Goal: Register for event/course

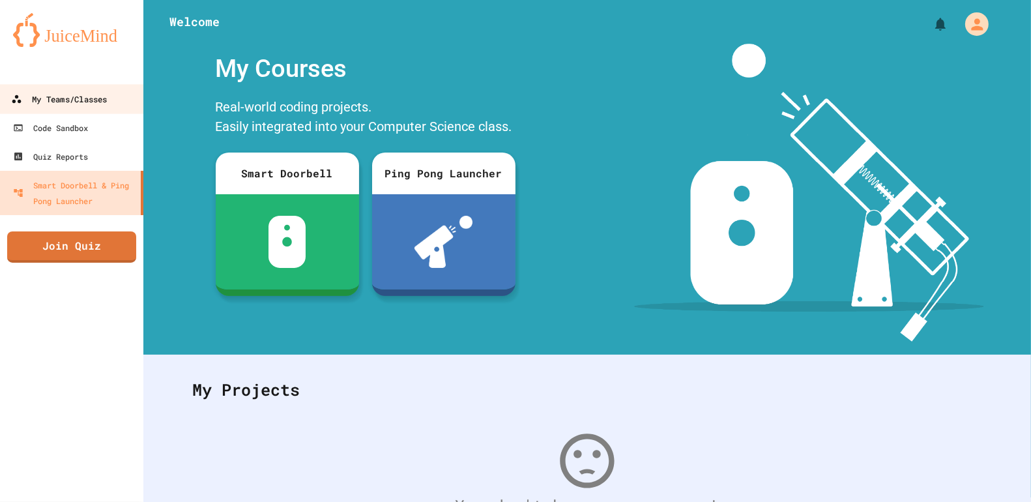
click at [102, 91] on div "My Teams/Classes" at bounding box center [59, 99] width 96 height 16
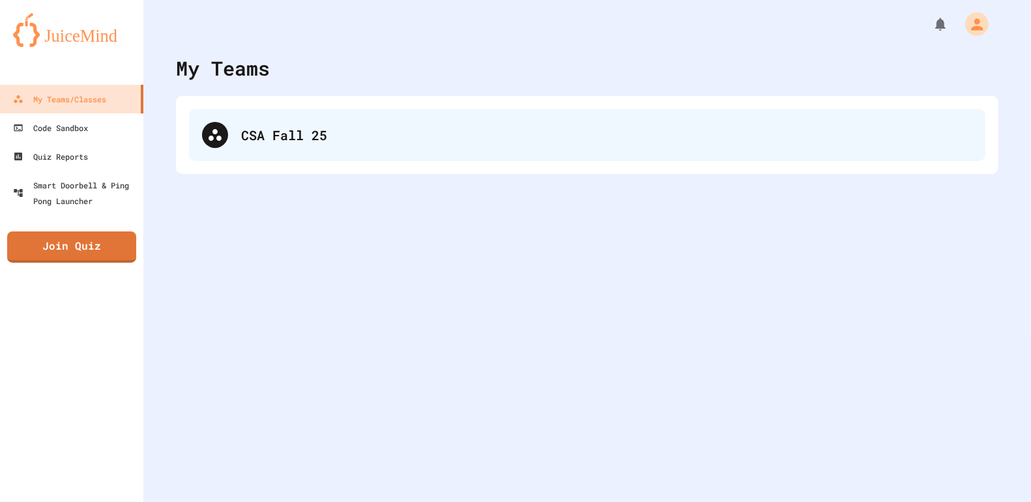
click at [440, 125] on div "CSA Fall 25" at bounding box center [606, 135] width 731 height 20
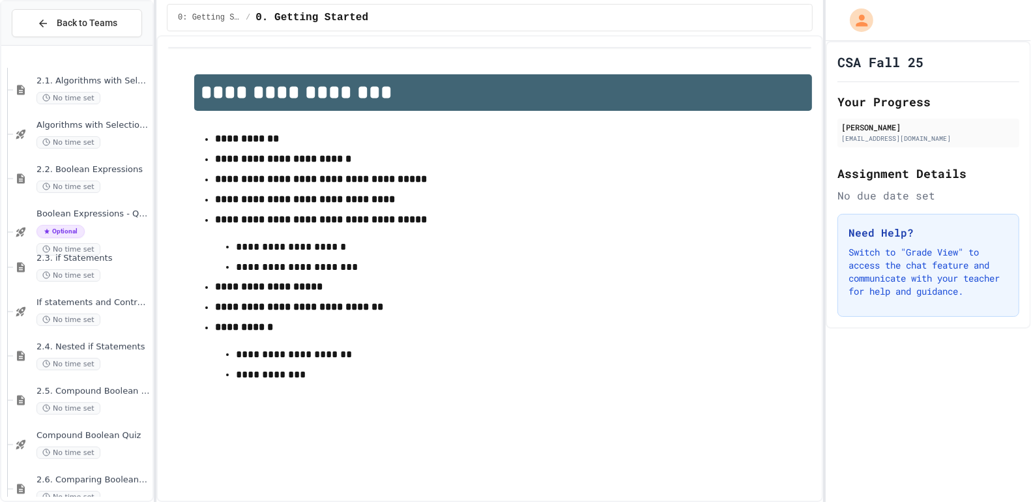
scroll to position [412, 0]
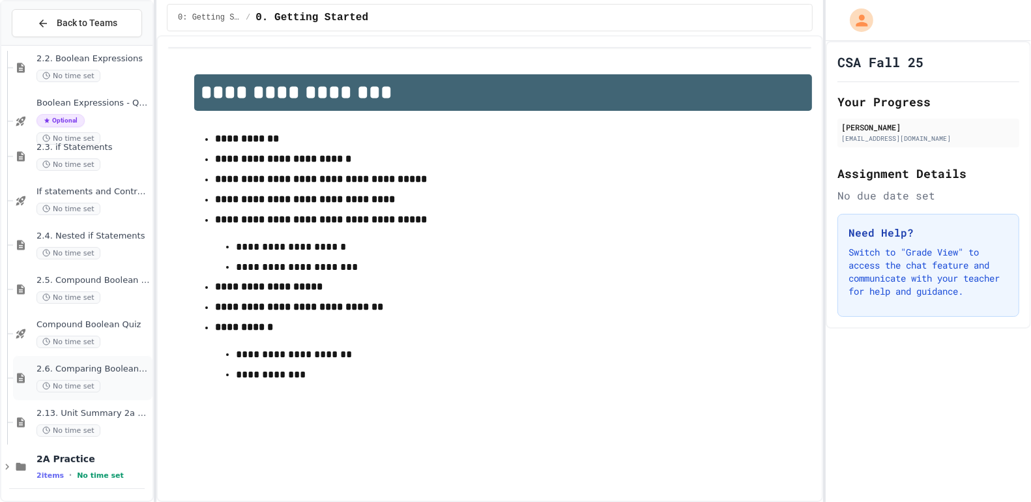
click at [104, 358] on div "2.6. Comparing Boolean Expressions ([PERSON_NAME] Laws) No time set" at bounding box center [82, 378] width 139 height 44
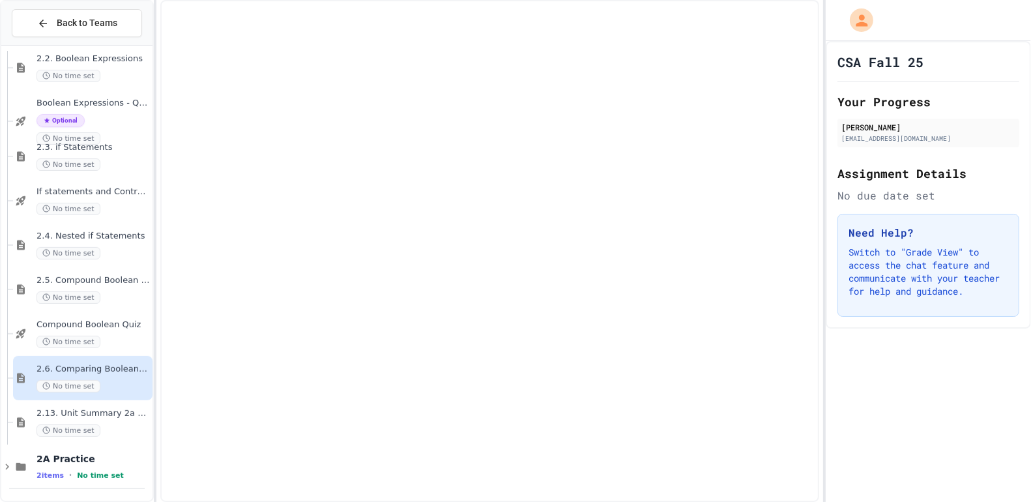
scroll to position [396, 0]
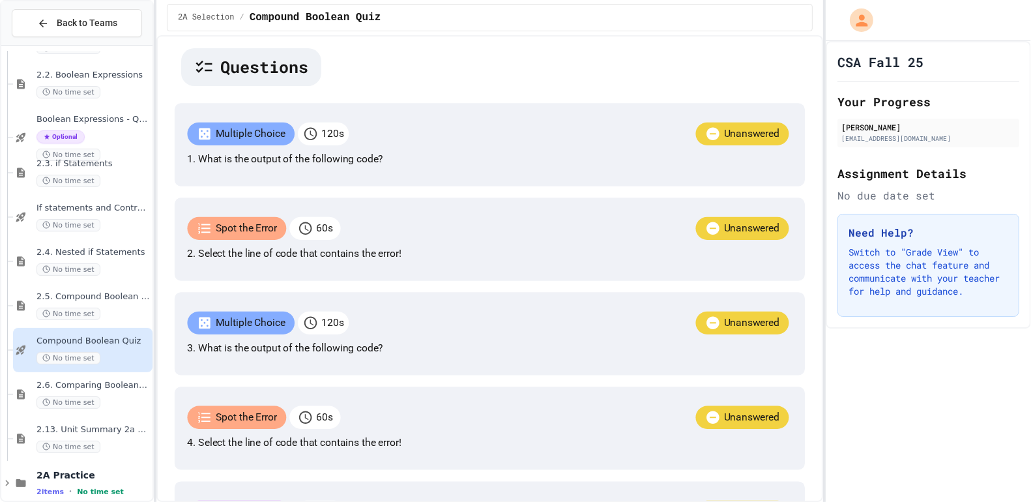
scroll to position [220, 0]
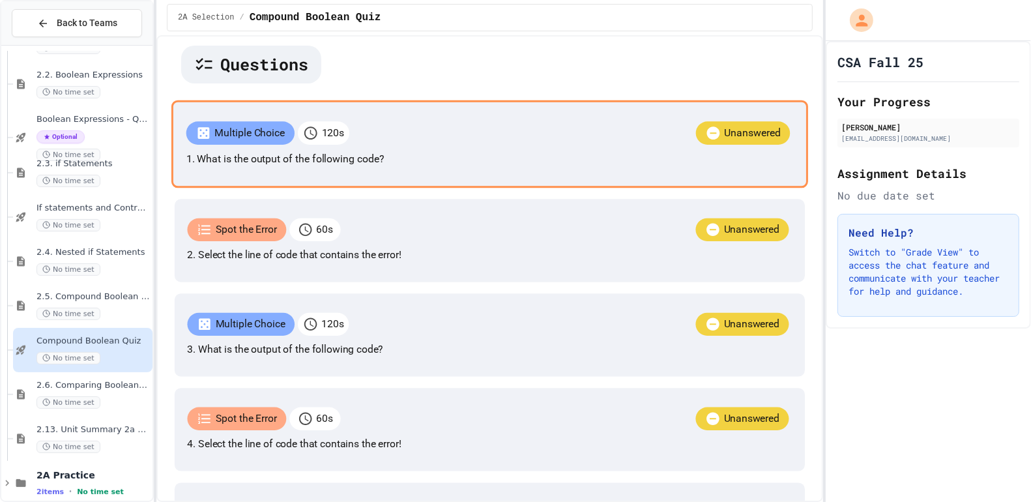
click at [415, 148] on div "Unanswered" at bounding box center [571, 134] width 444 height 27
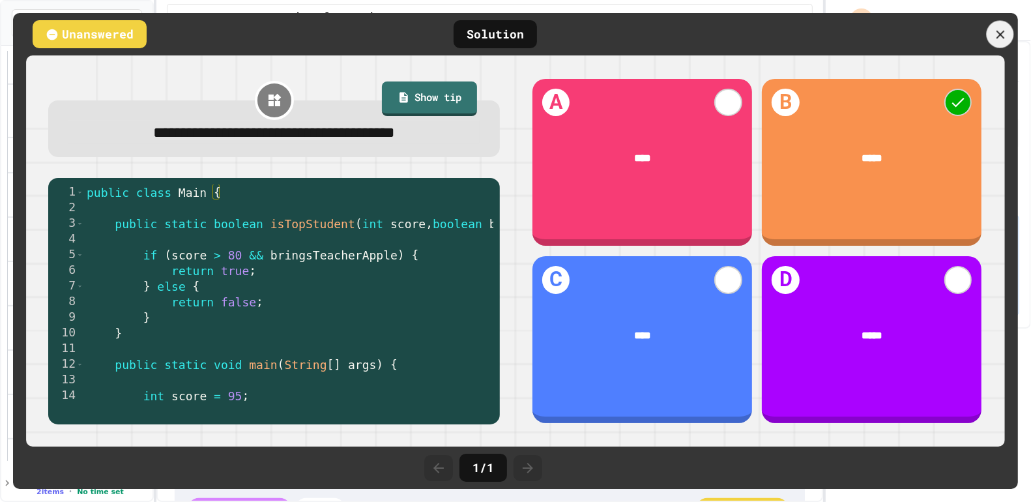
click at [999, 37] on icon at bounding box center [1000, 34] width 14 height 14
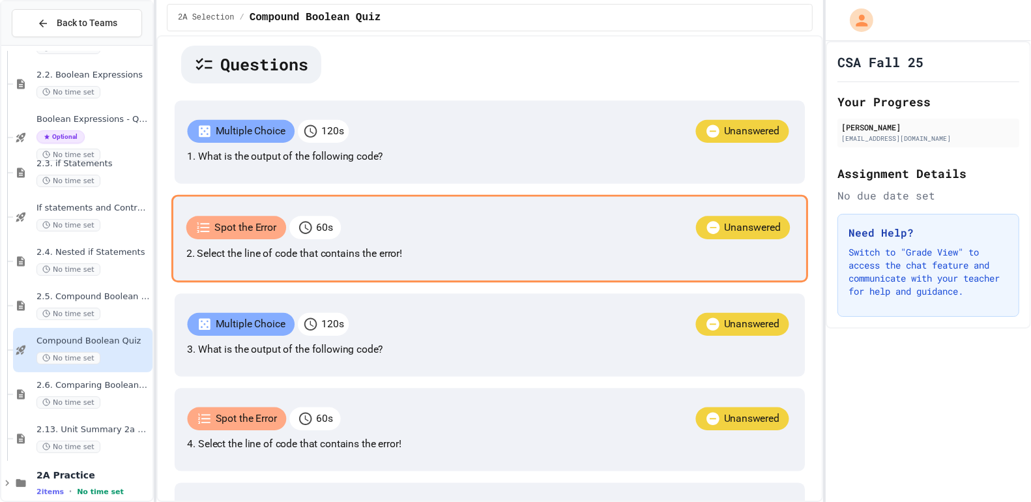
click at [458, 261] on p "2. Select the line of code that contains the error!" at bounding box center [489, 254] width 607 height 16
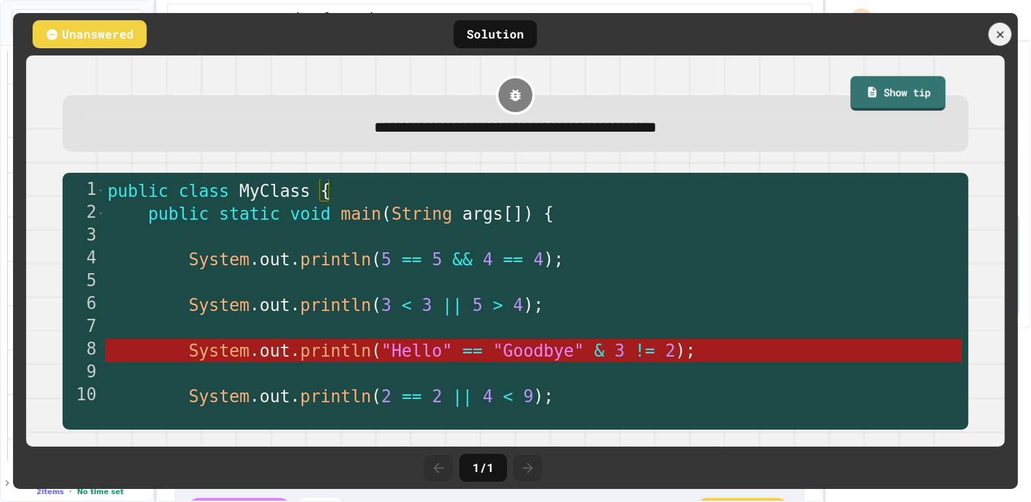
click at [995, 38] on icon at bounding box center [1000, 34] width 12 height 12
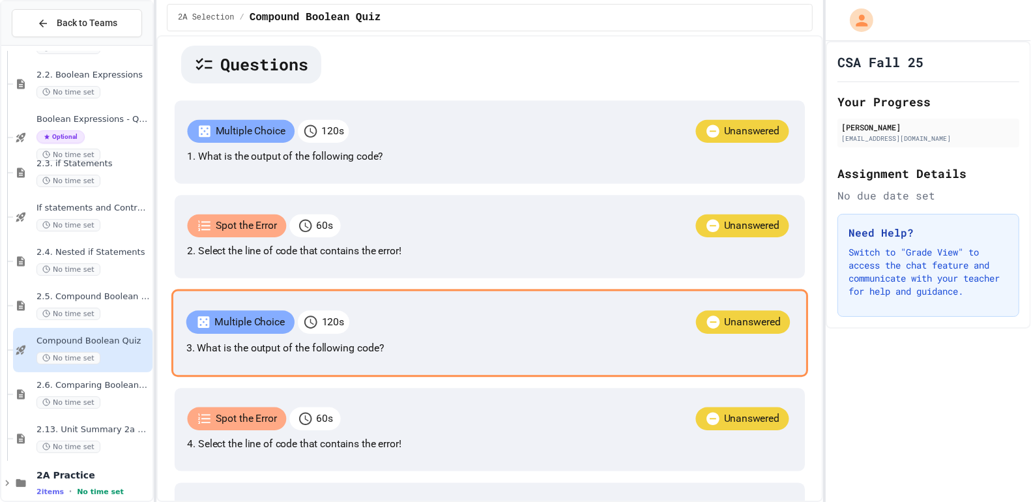
click at [473, 337] on div "Unanswered" at bounding box center [571, 323] width 444 height 27
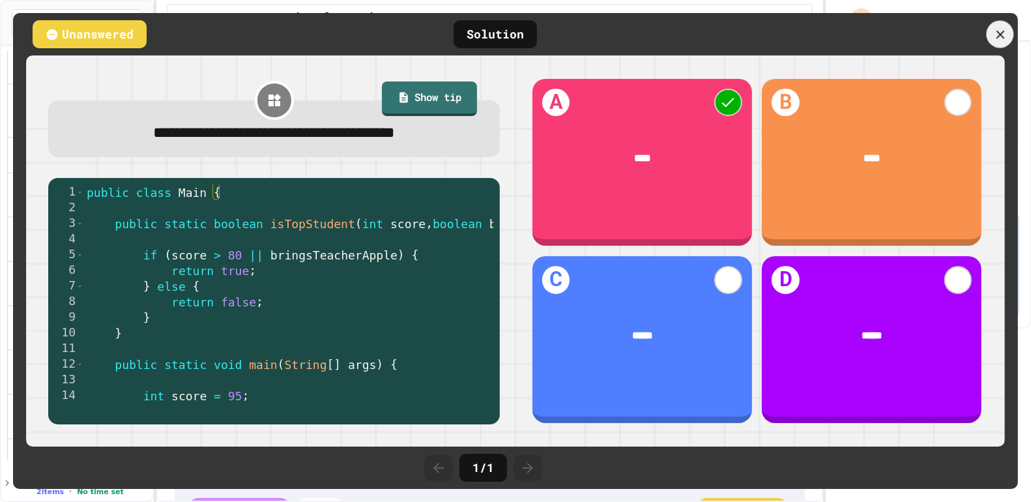
click at [1002, 44] on div at bounding box center [1000, 34] width 27 height 27
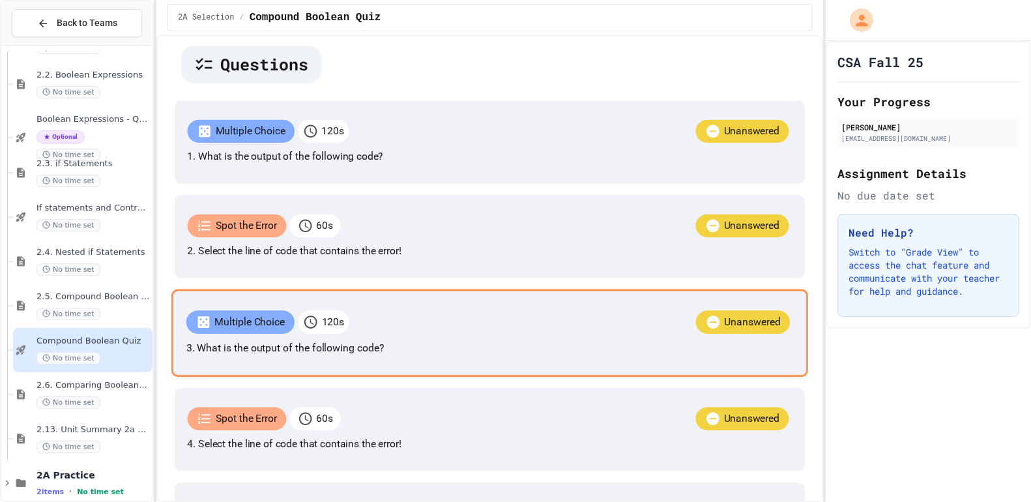
click at [285, 330] on p "Multiple Choice" at bounding box center [249, 322] width 70 height 16
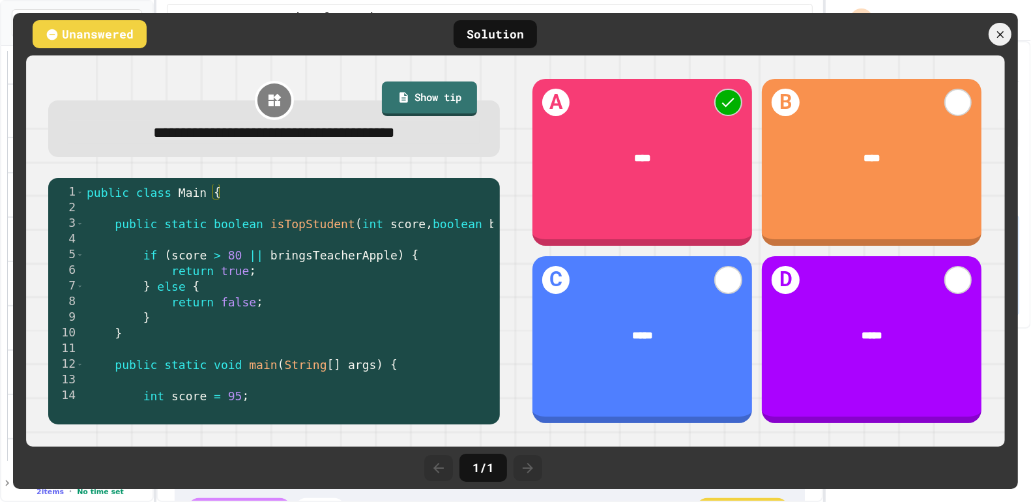
click at [1002, 36] on icon at bounding box center [1000, 34] width 7 height 7
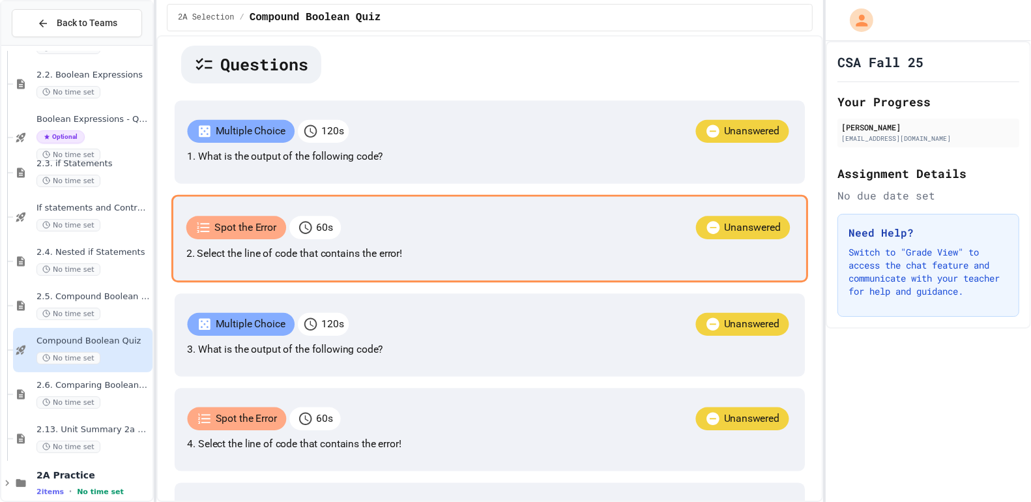
scroll to position [335, 0]
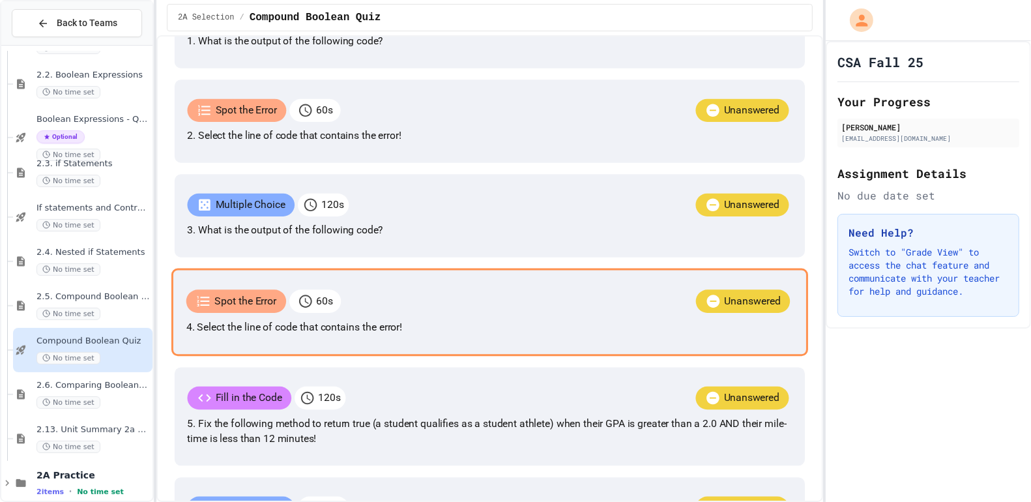
click at [276, 309] on p "Spot the Error" at bounding box center [245, 301] width 62 height 16
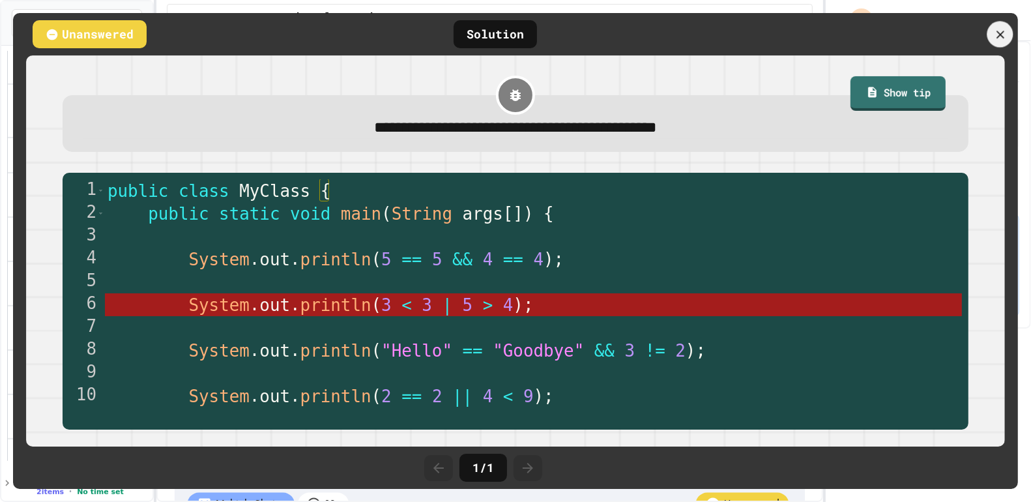
click at [1000, 30] on icon at bounding box center [1000, 34] width 14 height 14
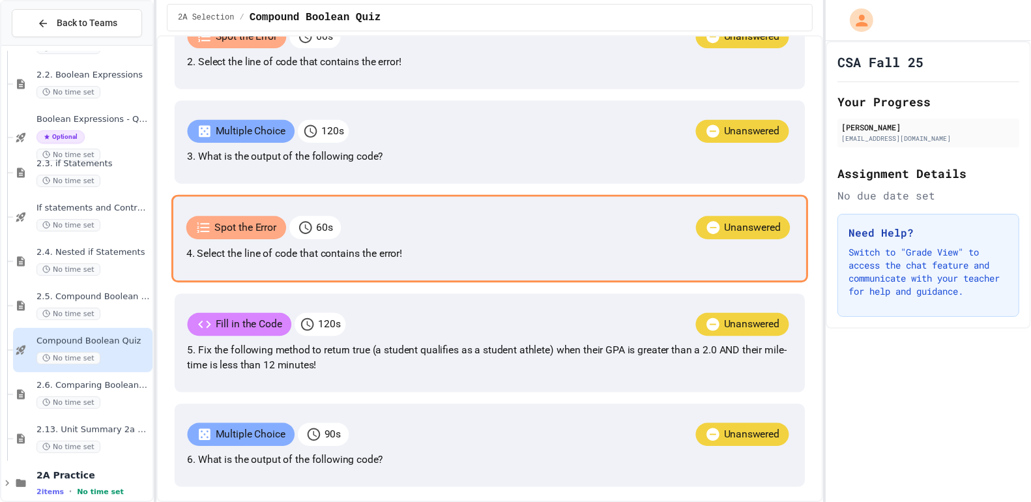
scroll to position [419, 0]
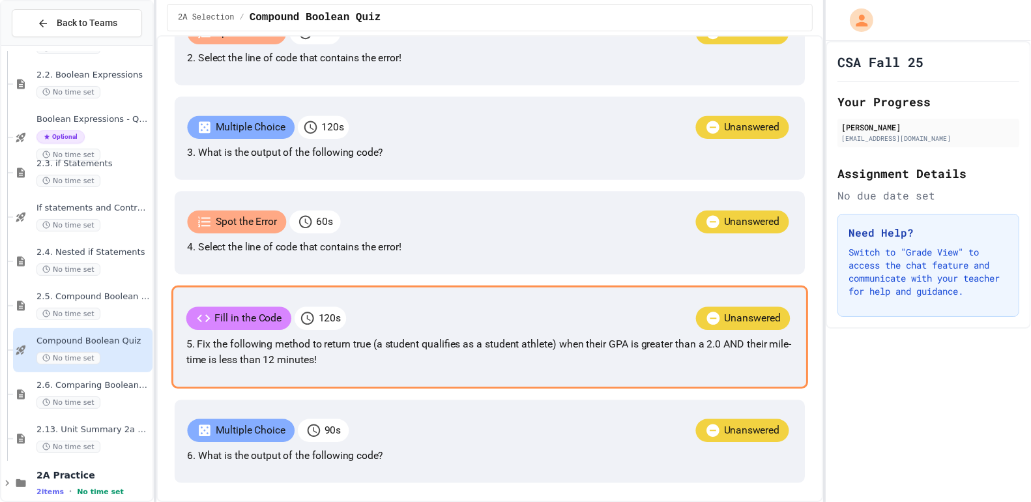
click at [299, 368] on p "5. Fix the following method to return true (a student qualifies as a student at…" at bounding box center [489, 351] width 607 height 31
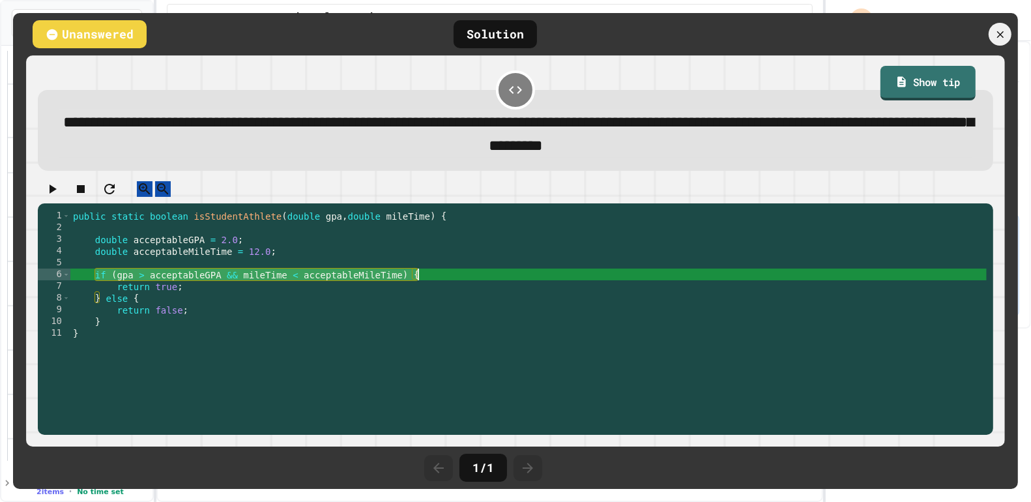
drag, startPoint x: 97, startPoint y: 290, endPoint x: 417, endPoint y: 293, distance: 320.0
click at [417, 293] on div "public static boolean isStudentAthlete ( double gpa , double mileTime ) { doubl…" at bounding box center [528, 315] width 916 height 211
type textarea "**********"
click at [214, 344] on div "public static boolean isStudentAthlete ( double gpa , double mileTime ) { doubl…" at bounding box center [528, 315] width 916 height 211
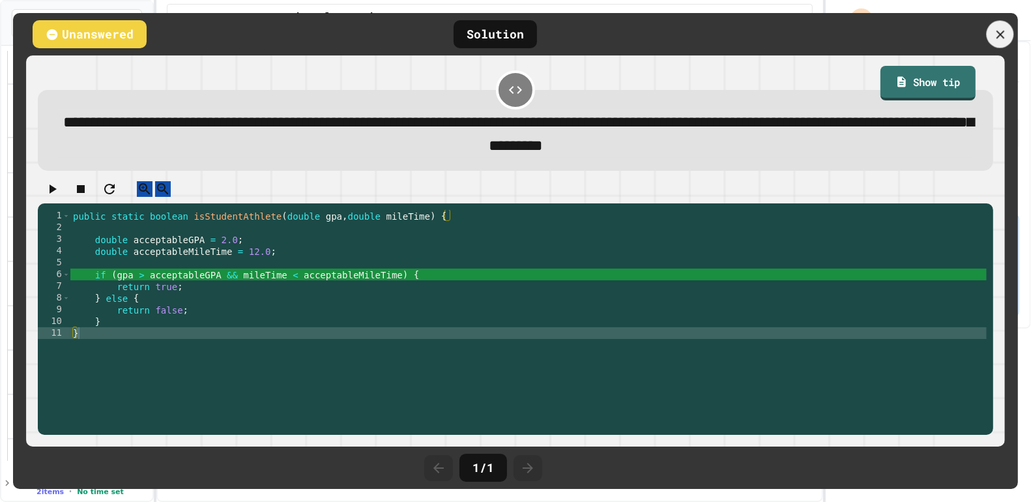
click at [999, 33] on icon at bounding box center [1000, 34] width 8 height 8
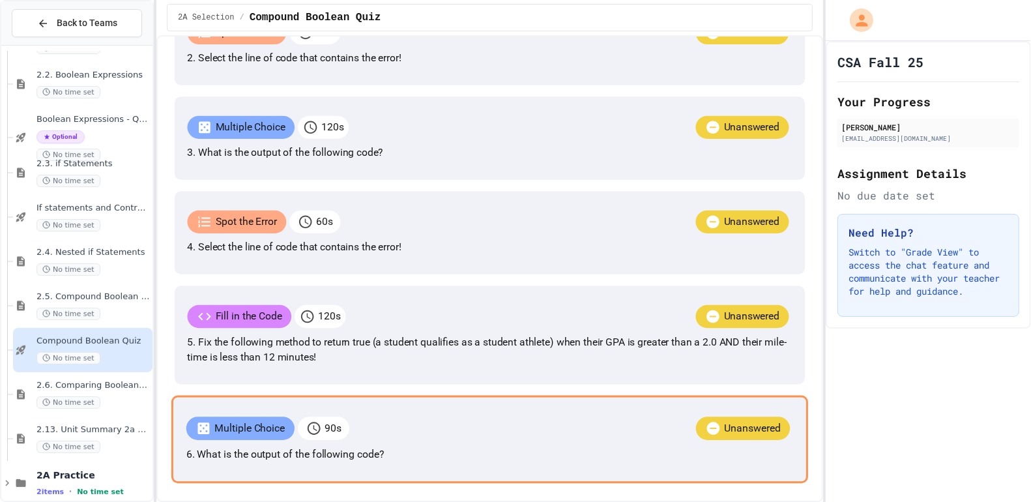
click at [285, 420] on p "Multiple Choice" at bounding box center [249, 428] width 70 height 16
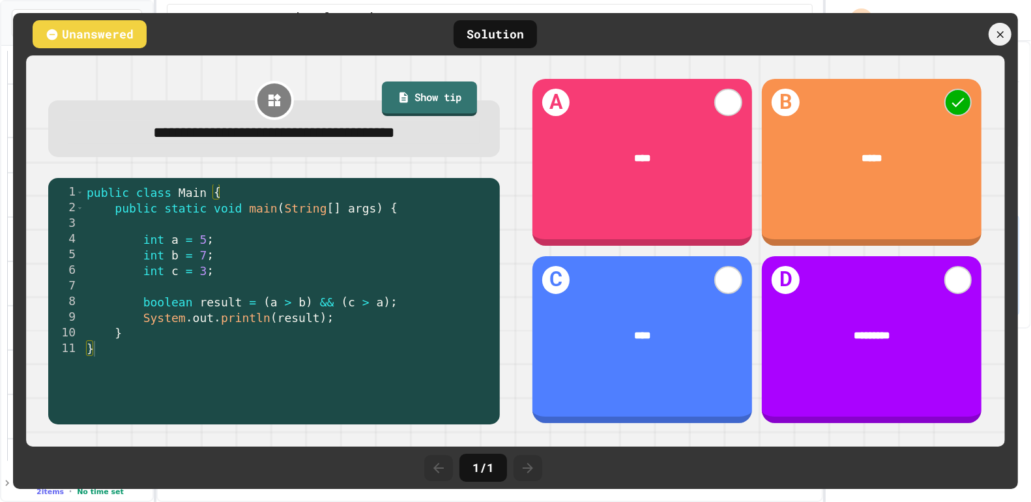
scroll to position [542, 0]
click at [1005, 28] on icon at bounding box center [999, 33] width 13 height 13
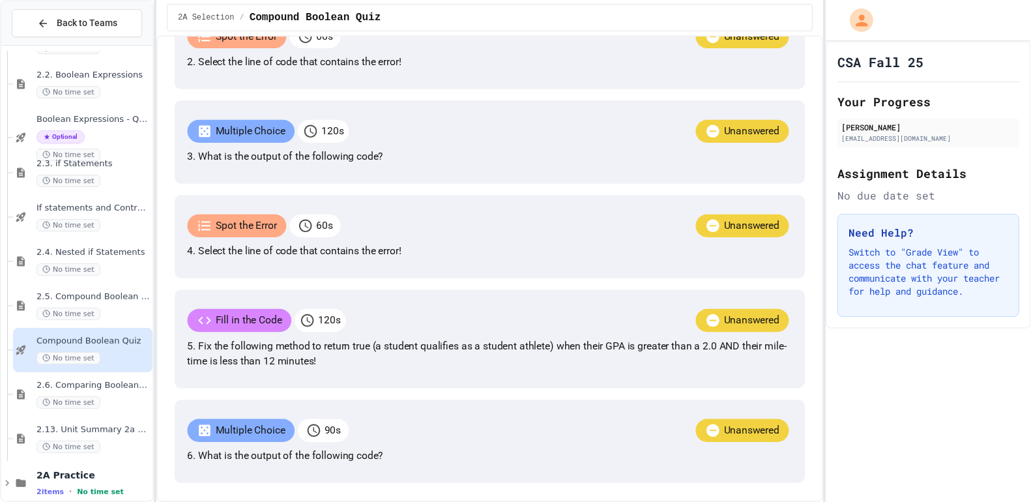
click at [88, 349] on div "Compound Boolean Quiz No time set" at bounding box center [92, 350] width 113 height 29
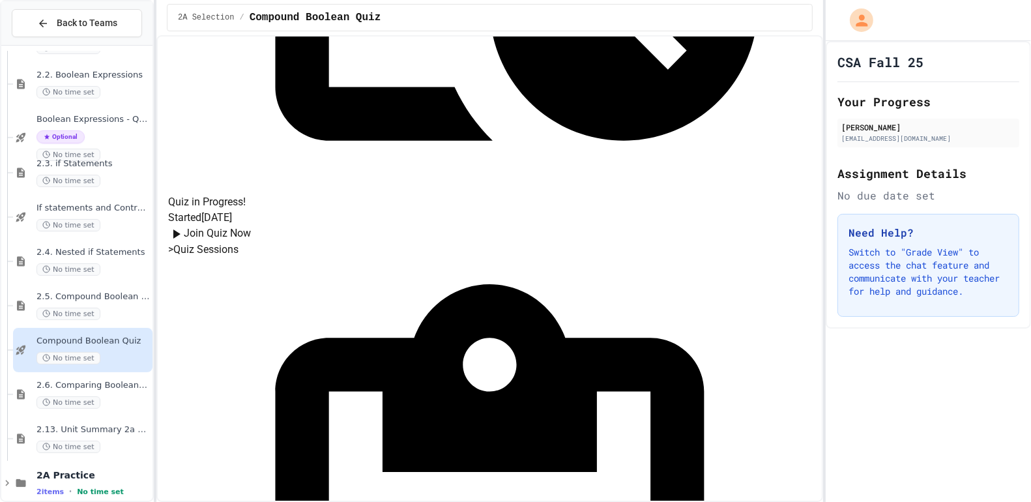
scroll to position [72, 0]
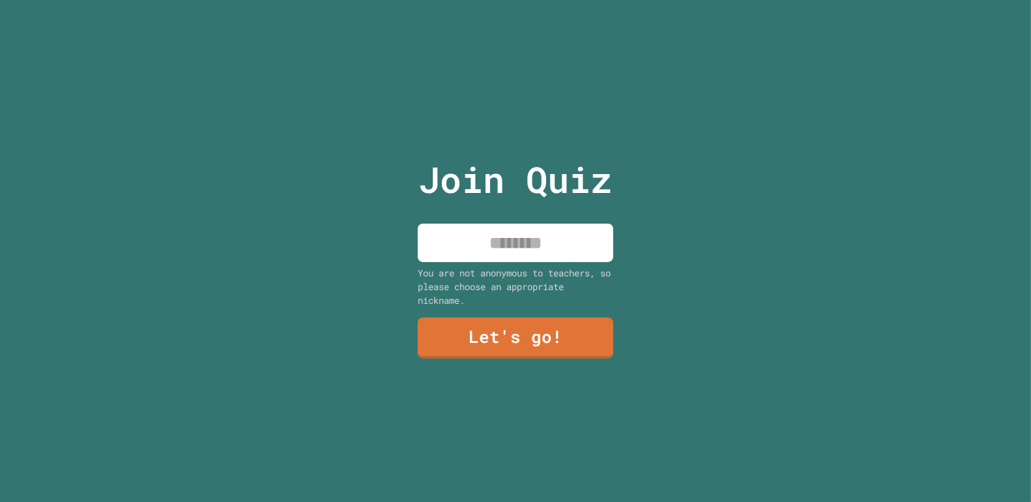
click at [543, 246] on input at bounding box center [516, 243] width 196 height 38
type input "*********"
click at [488, 315] on div "Join Quiz ********* You are not anonymous to teachers, so please choose an appr…" at bounding box center [516, 251] width 220 height 502
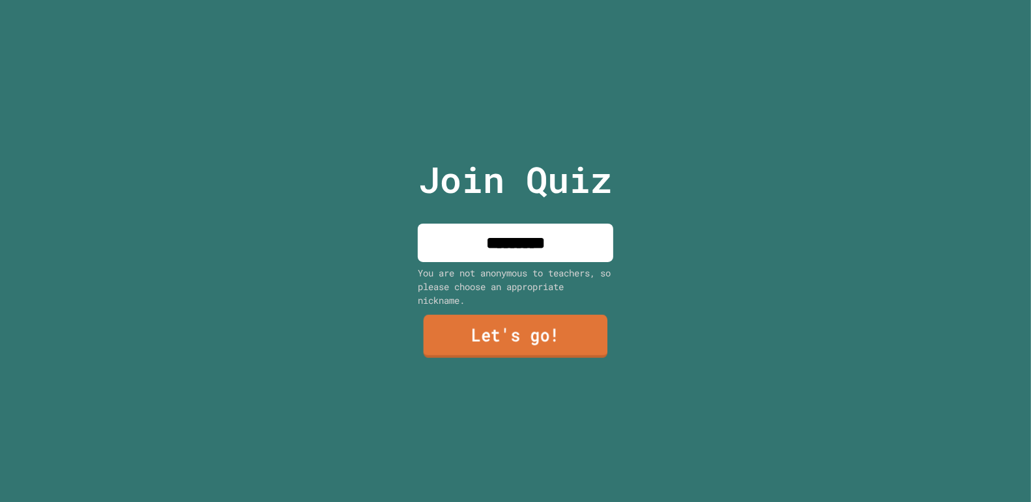
click at [487, 336] on link "Let's go!" at bounding box center [516, 336] width 184 height 43
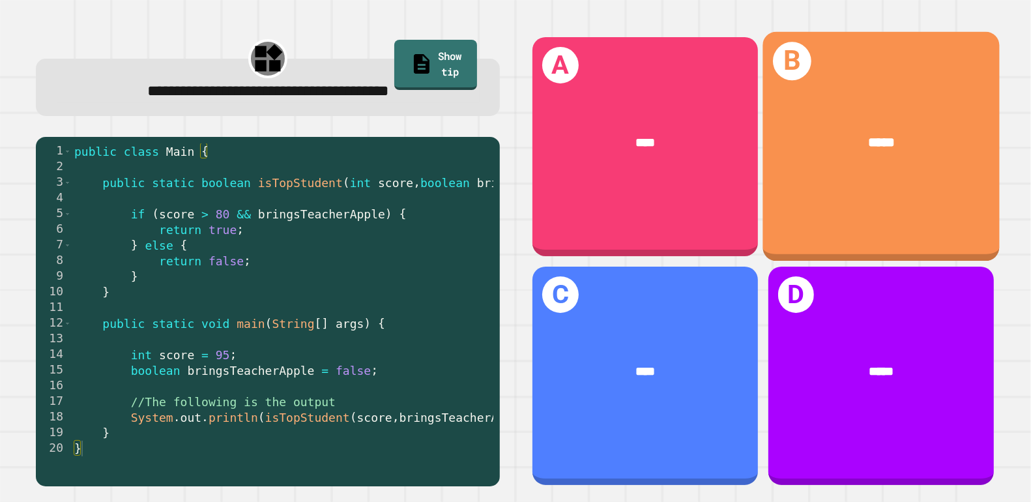
click at [877, 212] on div "B *****" at bounding box center [881, 146] width 237 height 229
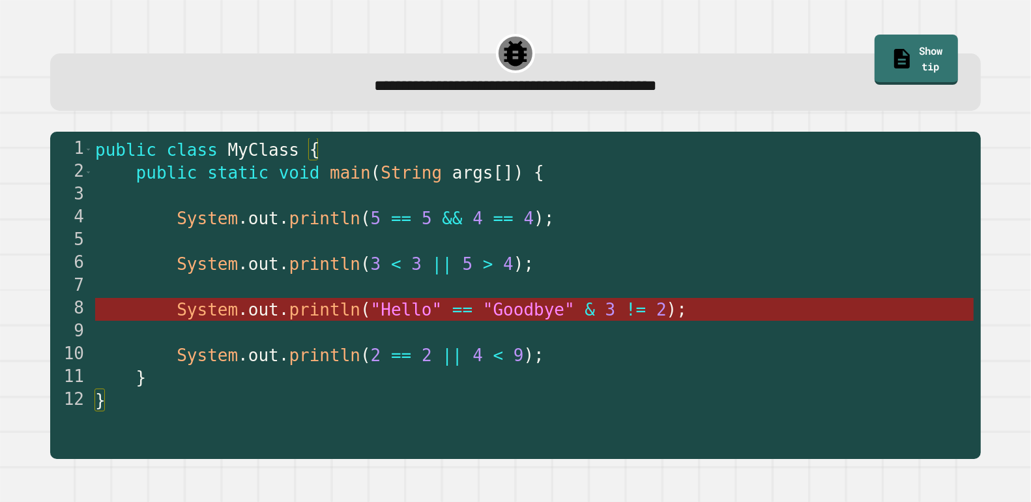
click at [379, 317] on span ""Hello"" at bounding box center [407, 310] width 72 height 20
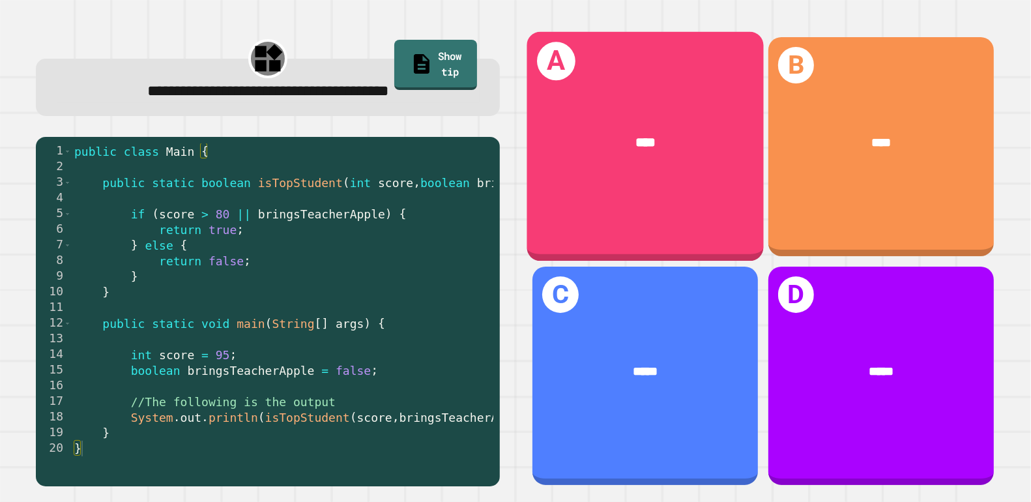
click at [649, 228] on div "A ****" at bounding box center [645, 146] width 237 height 229
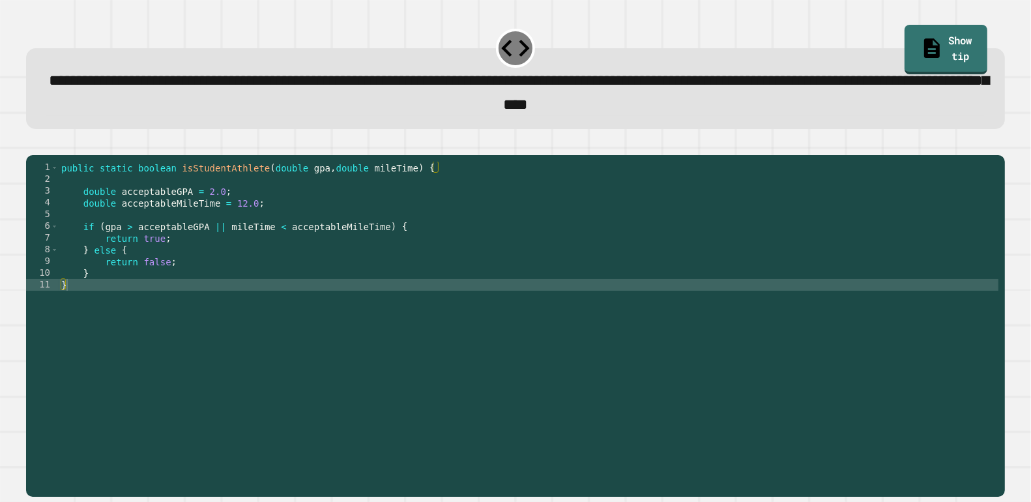
click at [224, 249] on div "public static boolean isStudentAthlete ( double gpa , double mileTime ) { doubl…" at bounding box center [529, 320] width 941 height 317
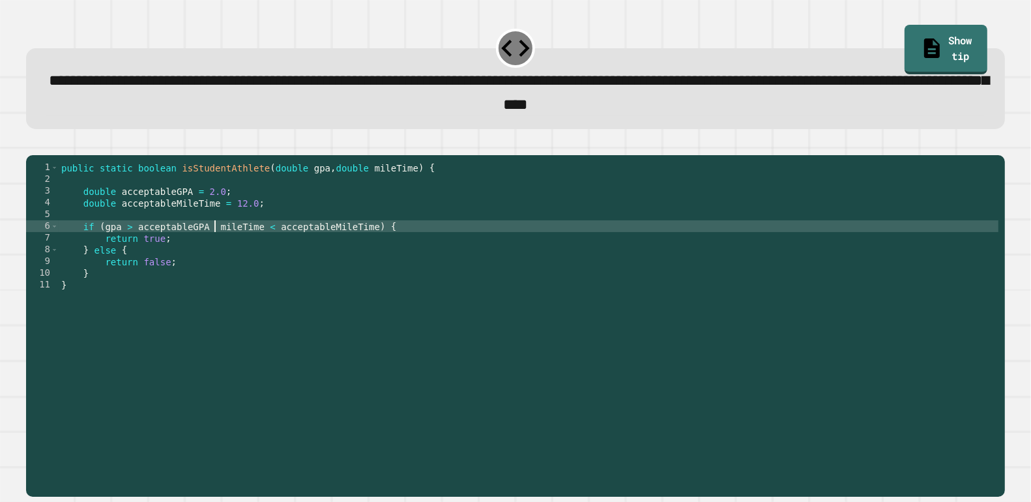
scroll to position [0, 11]
type textarea "**********"
click at [33, 145] on icon "button" at bounding box center [33, 145] width 0 height 0
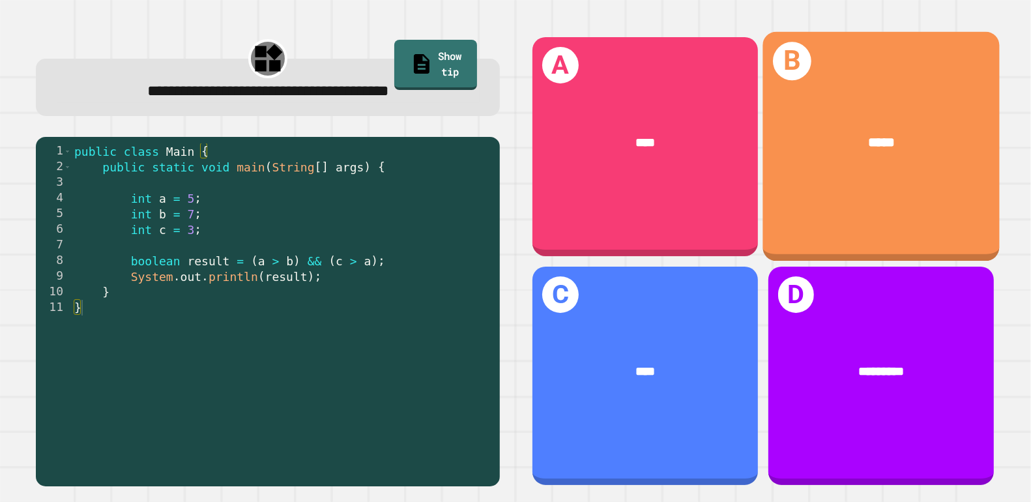
click at [868, 164] on div "*****" at bounding box center [881, 143] width 237 height 73
